Goal: Task Accomplishment & Management: Manage account settings

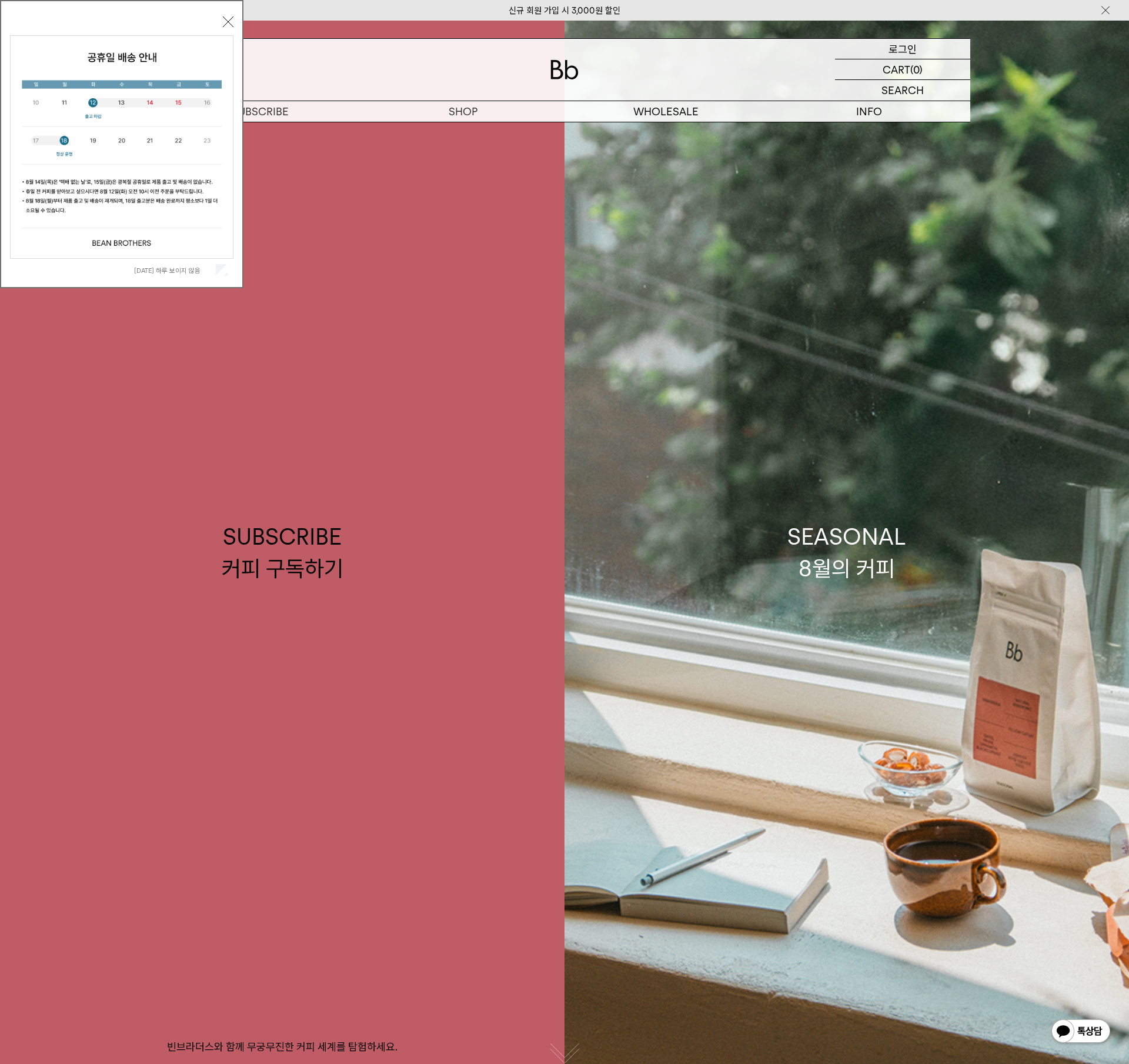
click at [896, 42] on p "로그인" at bounding box center [903, 49] width 28 height 20
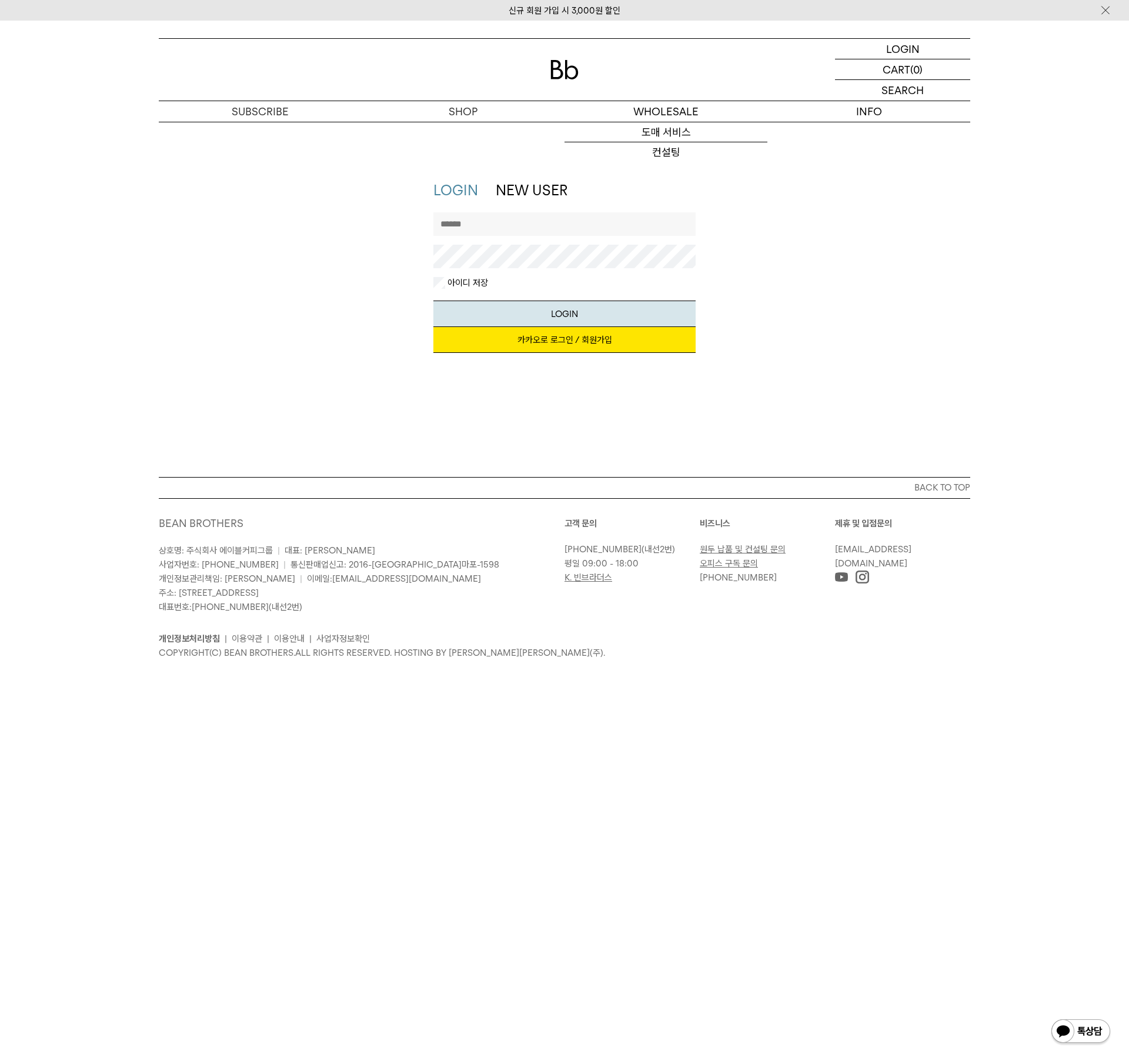
click at [502, 220] on input "text" at bounding box center [564, 224] width 263 height 23
click at [583, 339] on link "카카오로 로그인 / 회원가입" at bounding box center [564, 340] width 263 height 26
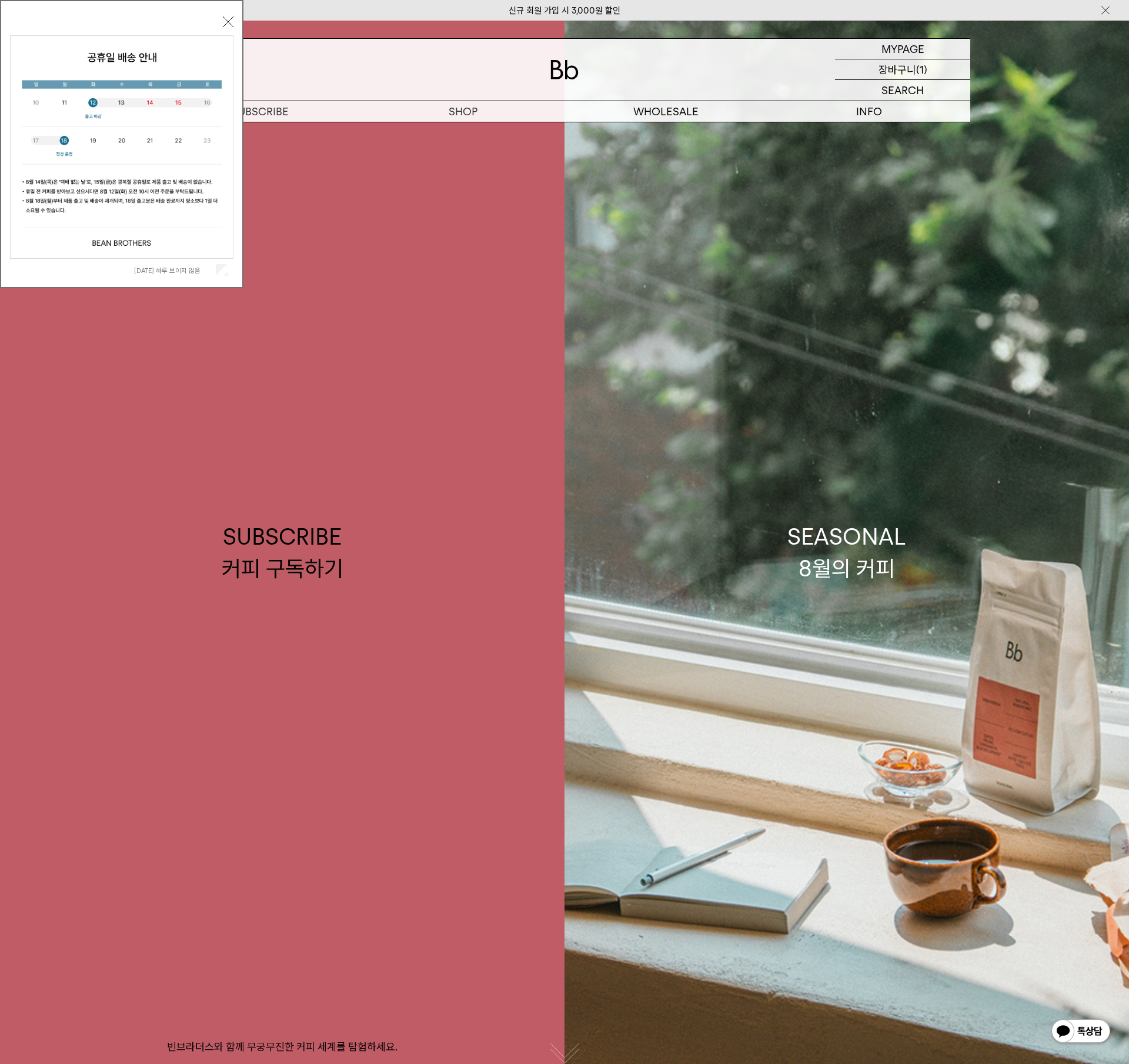
click at [912, 74] on p "장바구니" at bounding box center [897, 69] width 38 height 20
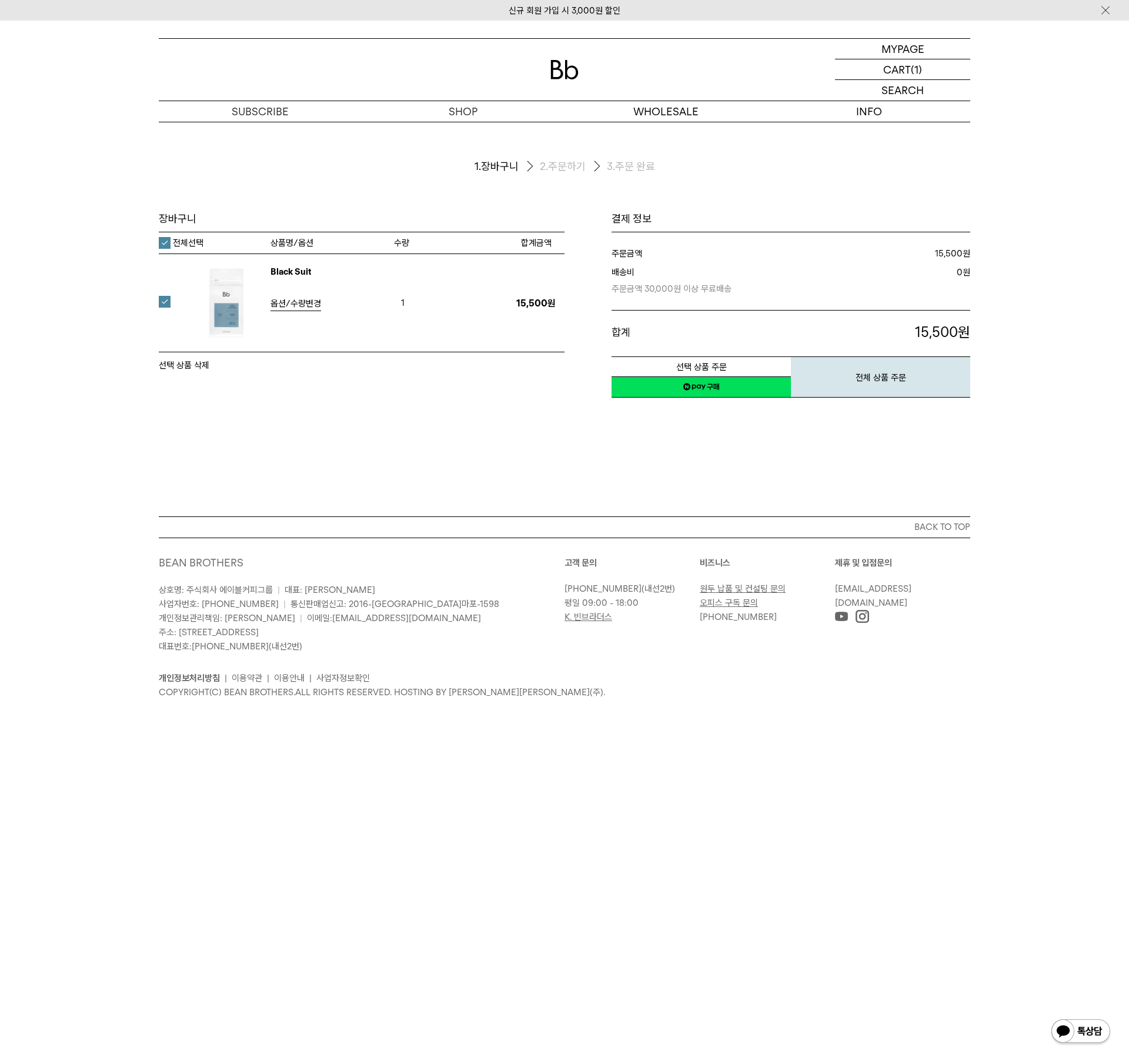
click at [199, 364] on button "선택 상품 삭제" at bounding box center [184, 365] width 51 height 14
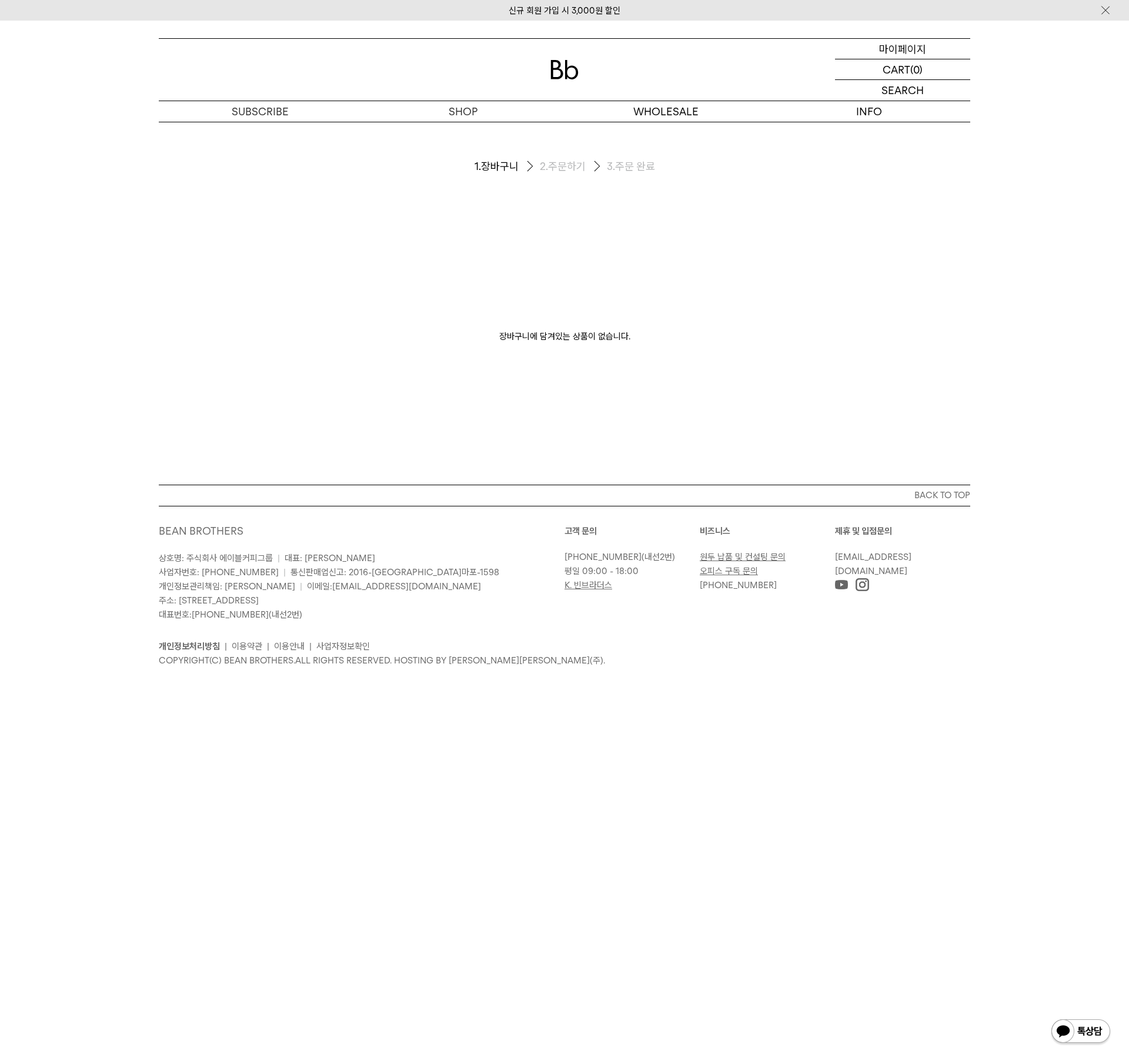
click at [907, 43] on p "마이페이지" at bounding box center [902, 49] width 47 height 20
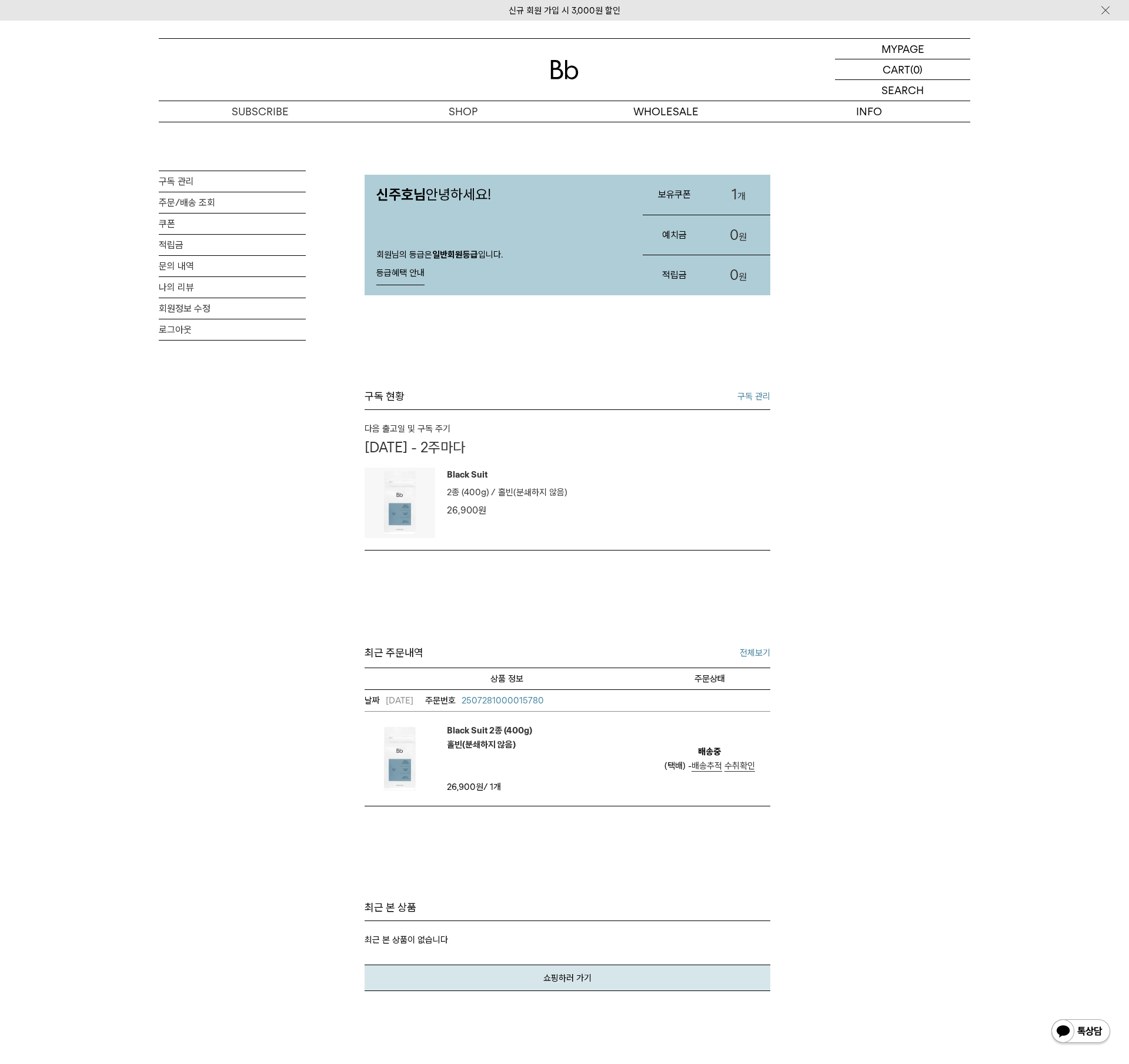
click at [741, 190] on link "1 개" at bounding box center [738, 194] width 63 height 40
click at [759, 393] on link "구독 관리" at bounding box center [754, 397] width 33 height 14
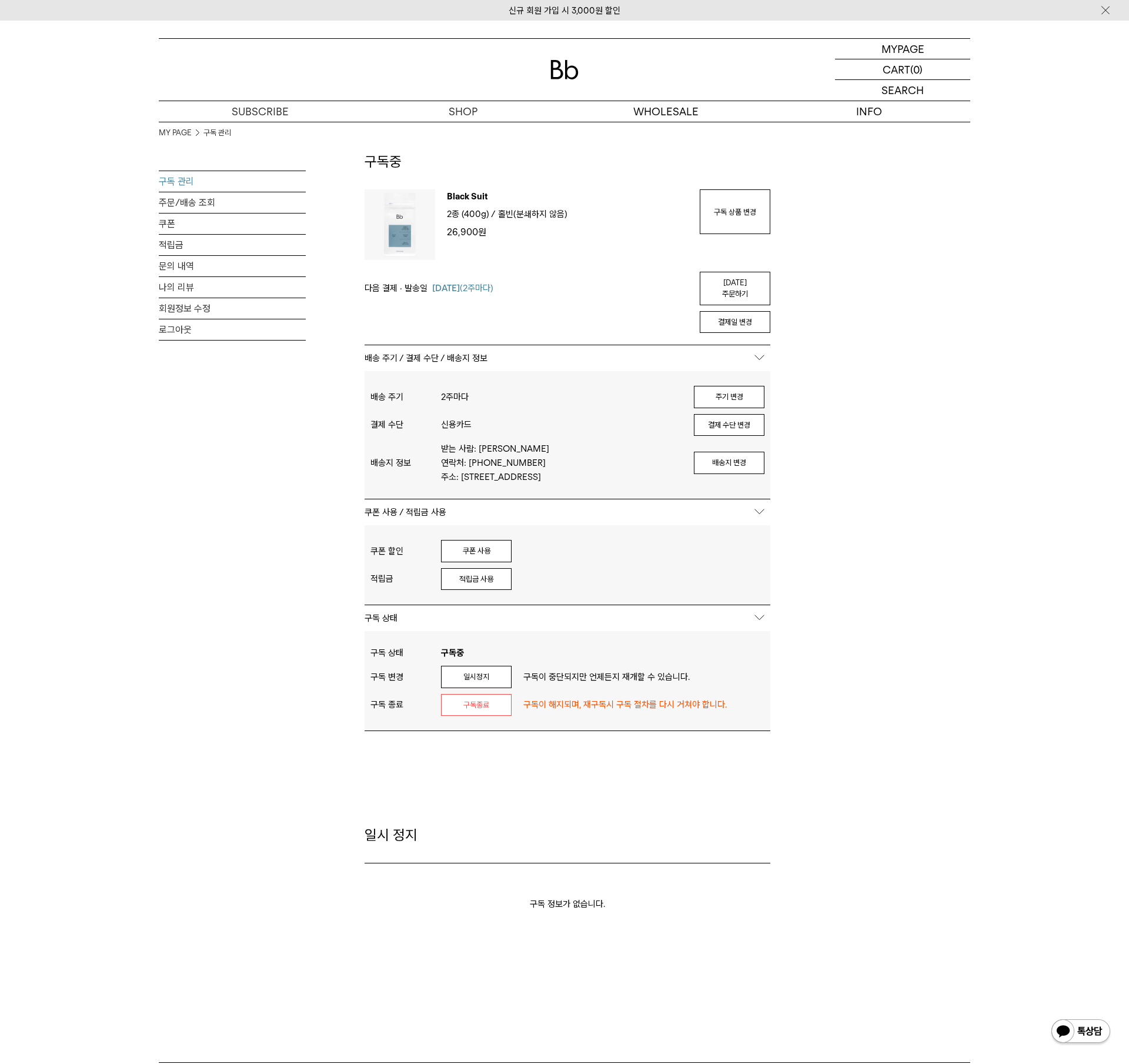
scroll to position [30, 0]
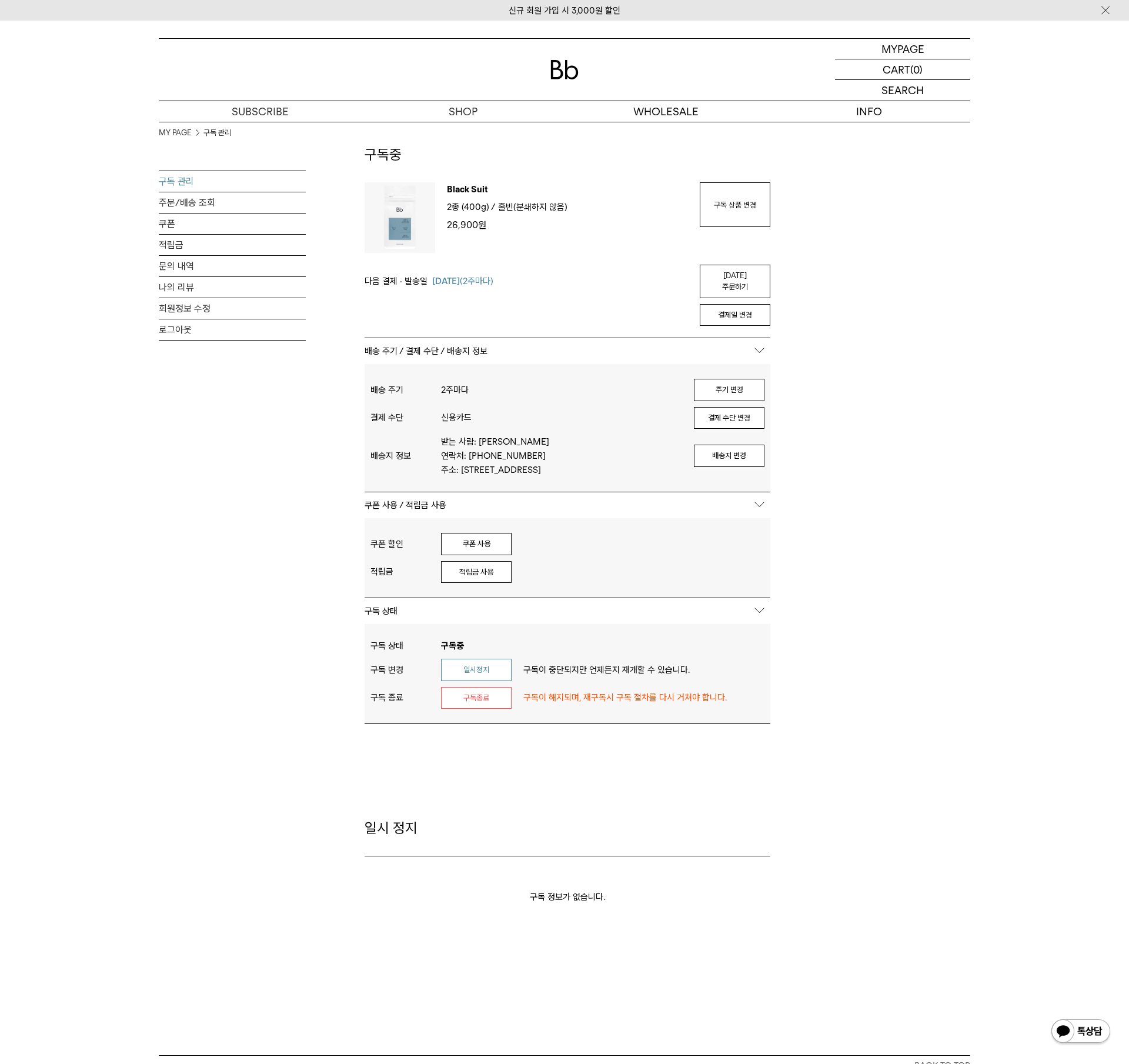
click at [472, 666] on button "일시정지" at bounding box center [476, 670] width 70 height 23
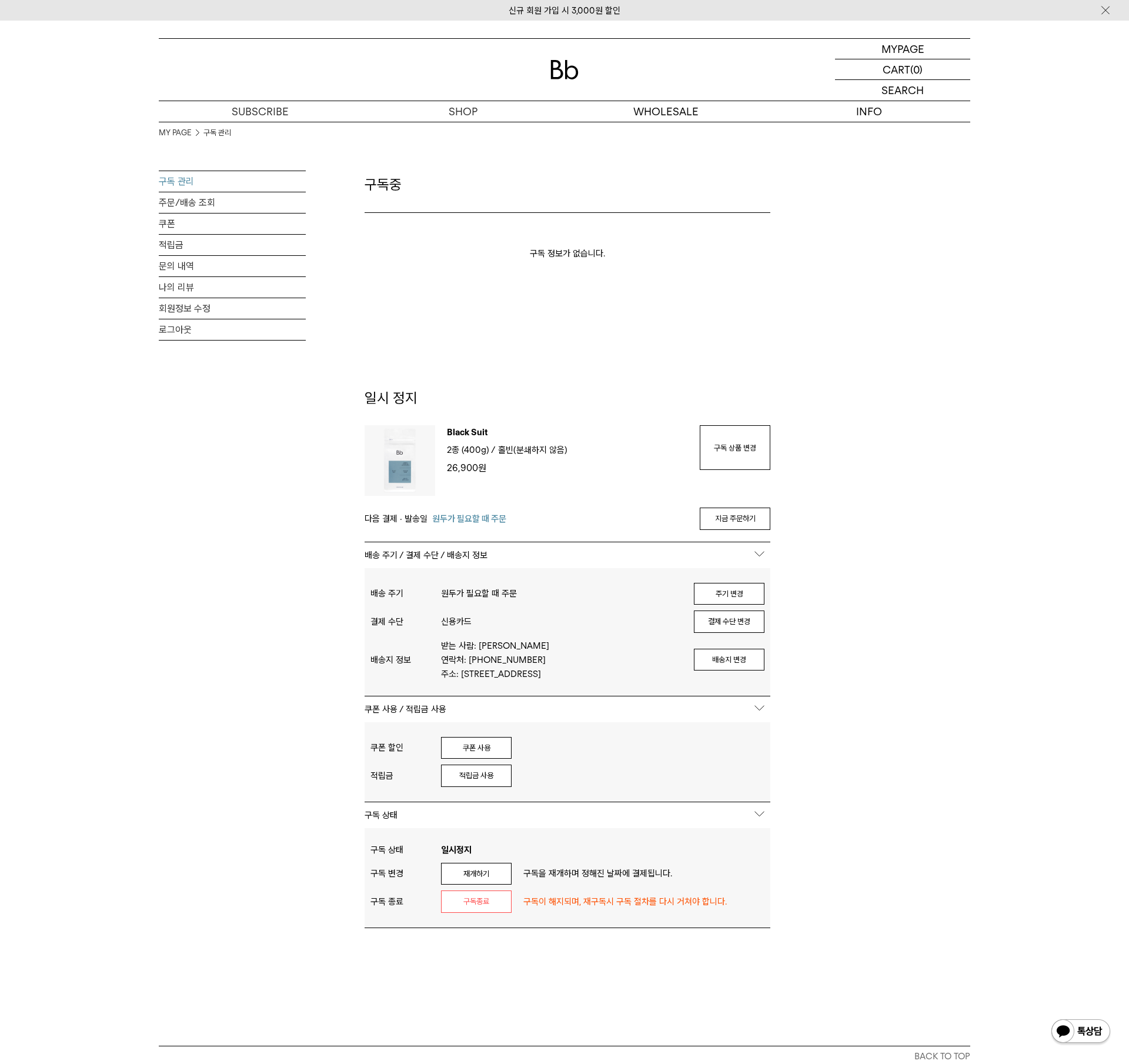
click at [820, 537] on div "MY PAGE 구독 관리 구독 관리 주문/배송 조회 쿠폰 적립금 문의 내역 나의 리뷰 회원정보 수정 로그아웃 구독중 구독 정보가 없습니다. 일…" at bounding box center [564, 525] width 811 height 807
